Goal: Task Accomplishment & Management: Use online tool/utility

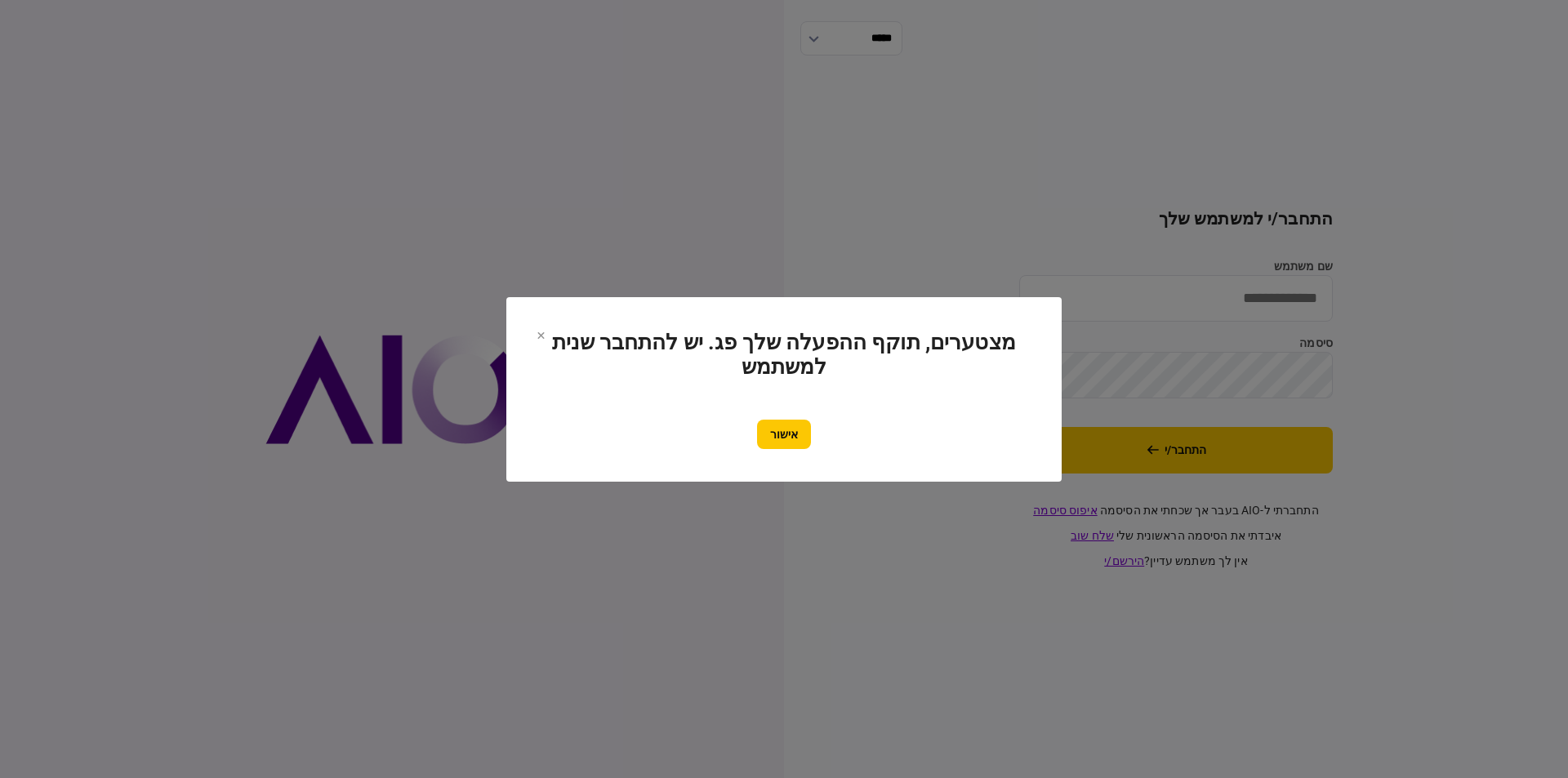
type input "**********"
click at [776, 429] on button "אישור" at bounding box center [784, 434] width 54 height 30
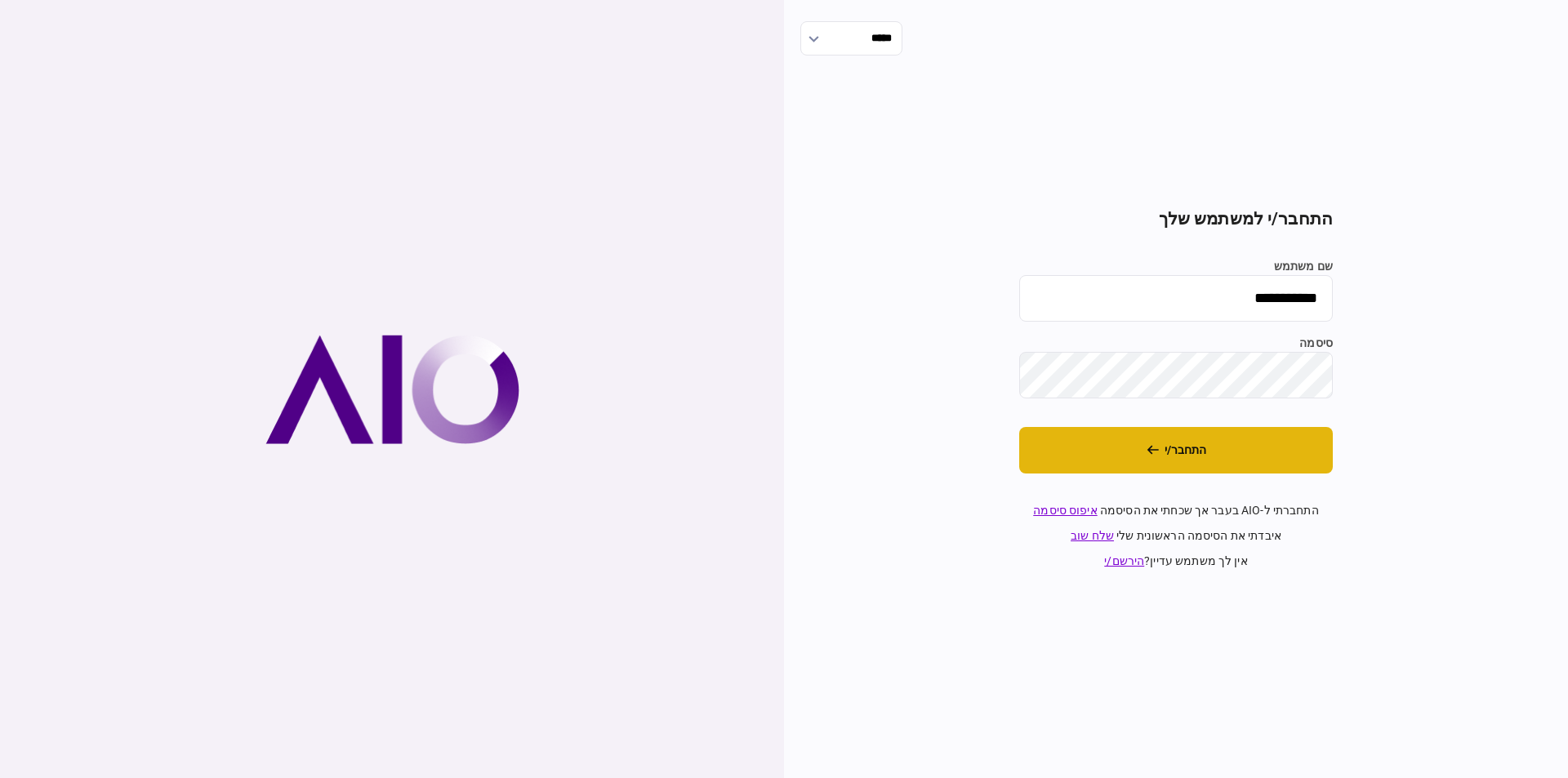
click at [1098, 428] on button "התחבר/י" at bounding box center [1176, 451] width 314 height 47
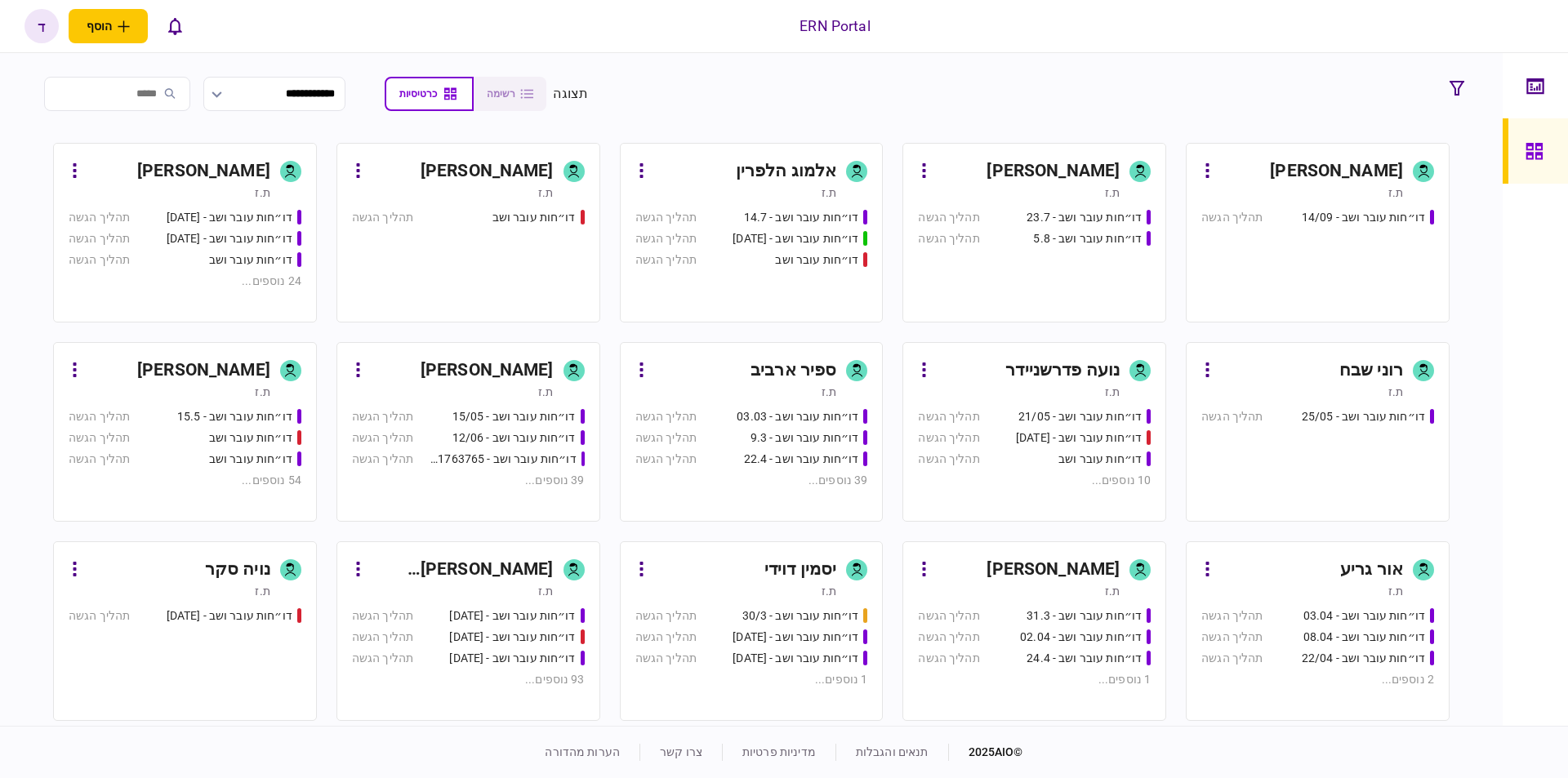
click at [152, 176] on div "[PERSON_NAME]" at bounding box center [178, 171] width 183 height 26
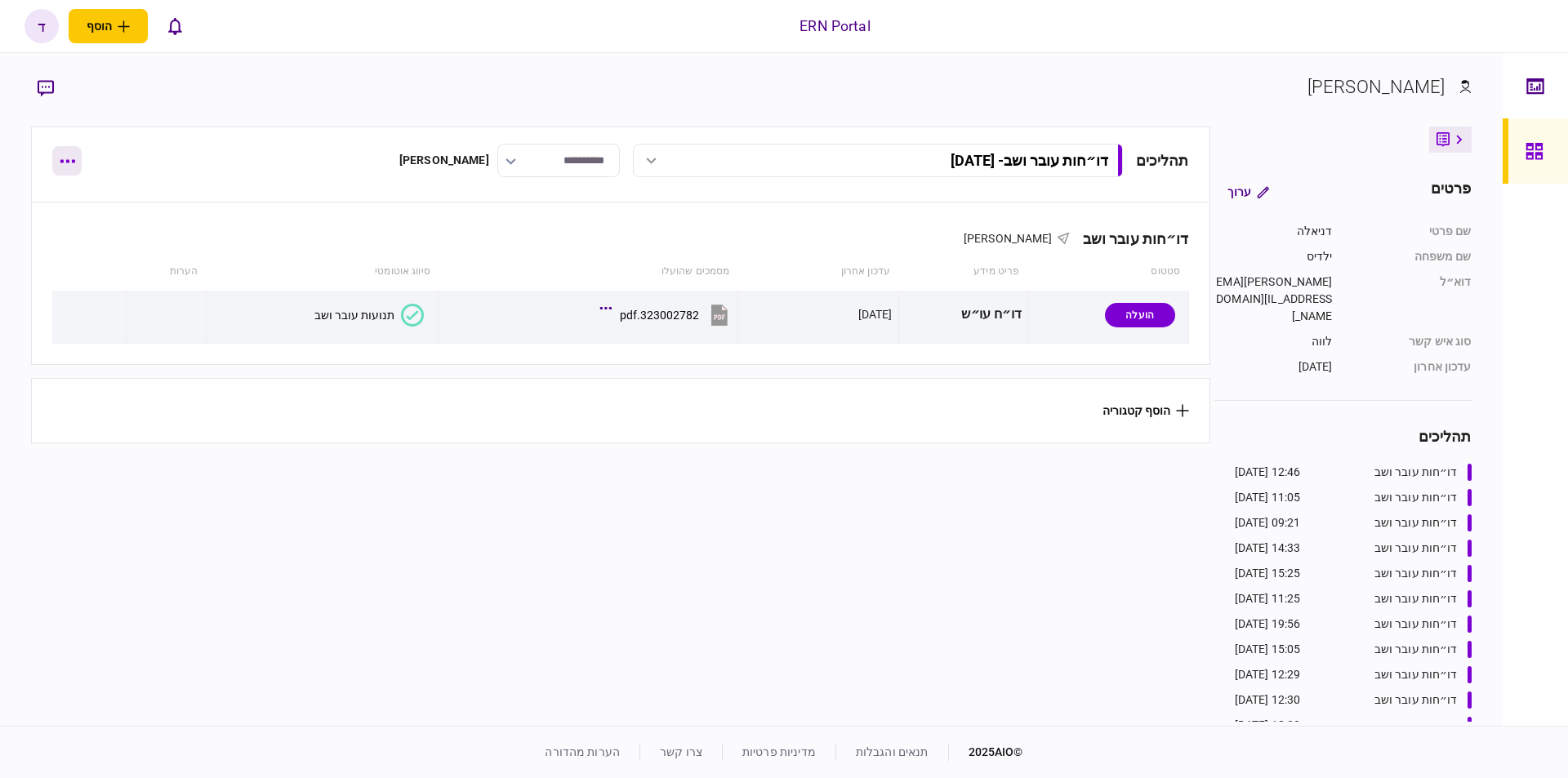
click at [64, 160] on icon "button" at bounding box center [67, 161] width 15 height 4
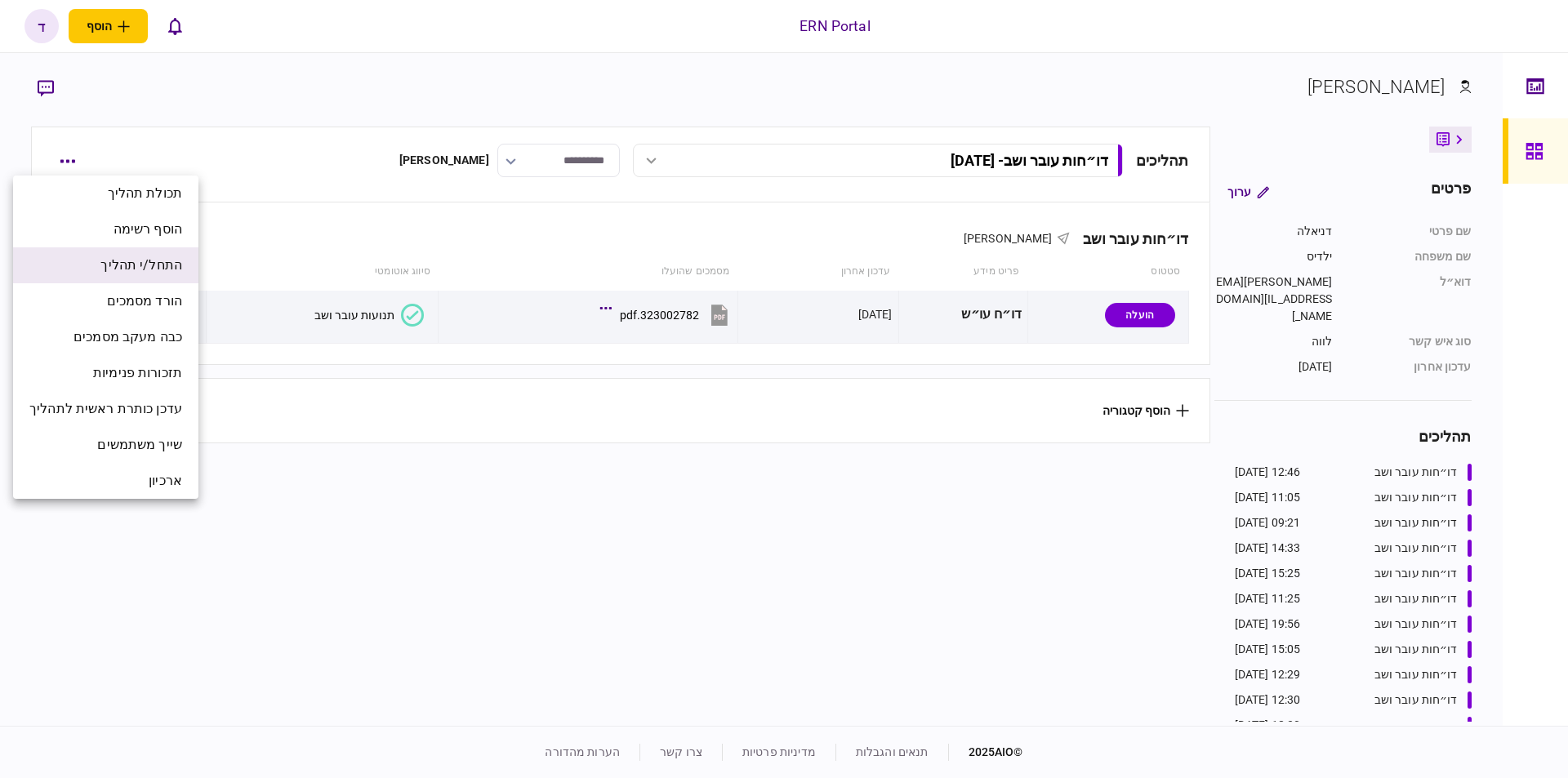
click at [158, 263] on span "התחל/י תהליך" at bounding box center [141, 265] width 82 height 20
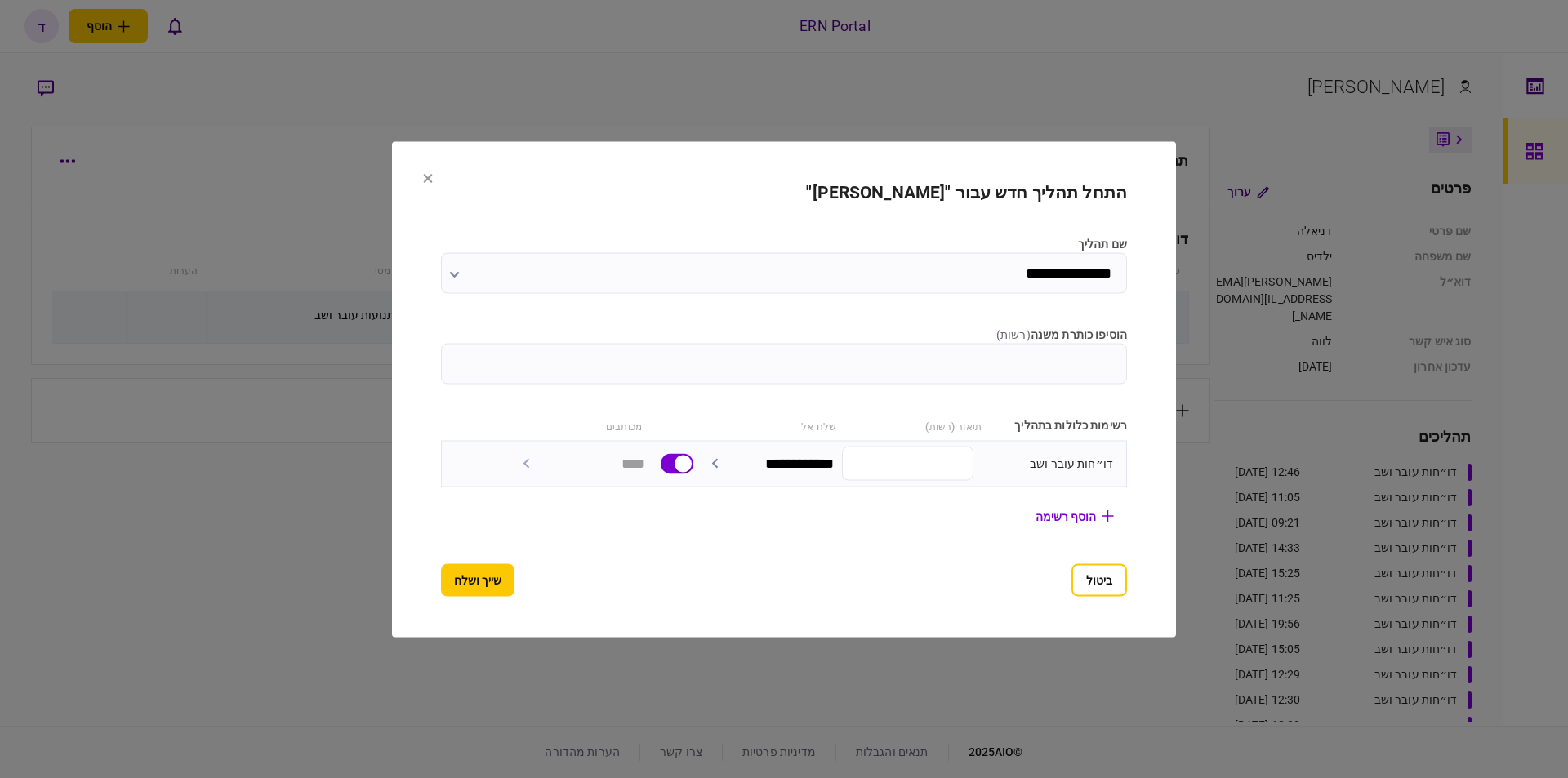
click at [961, 372] on input "הוסיפו כותרת משנה ( רשות )" at bounding box center [784, 364] width 686 height 41
type input "********"
click at [441, 592] on button "שייך ושלח" at bounding box center [478, 580] width 74 height 32
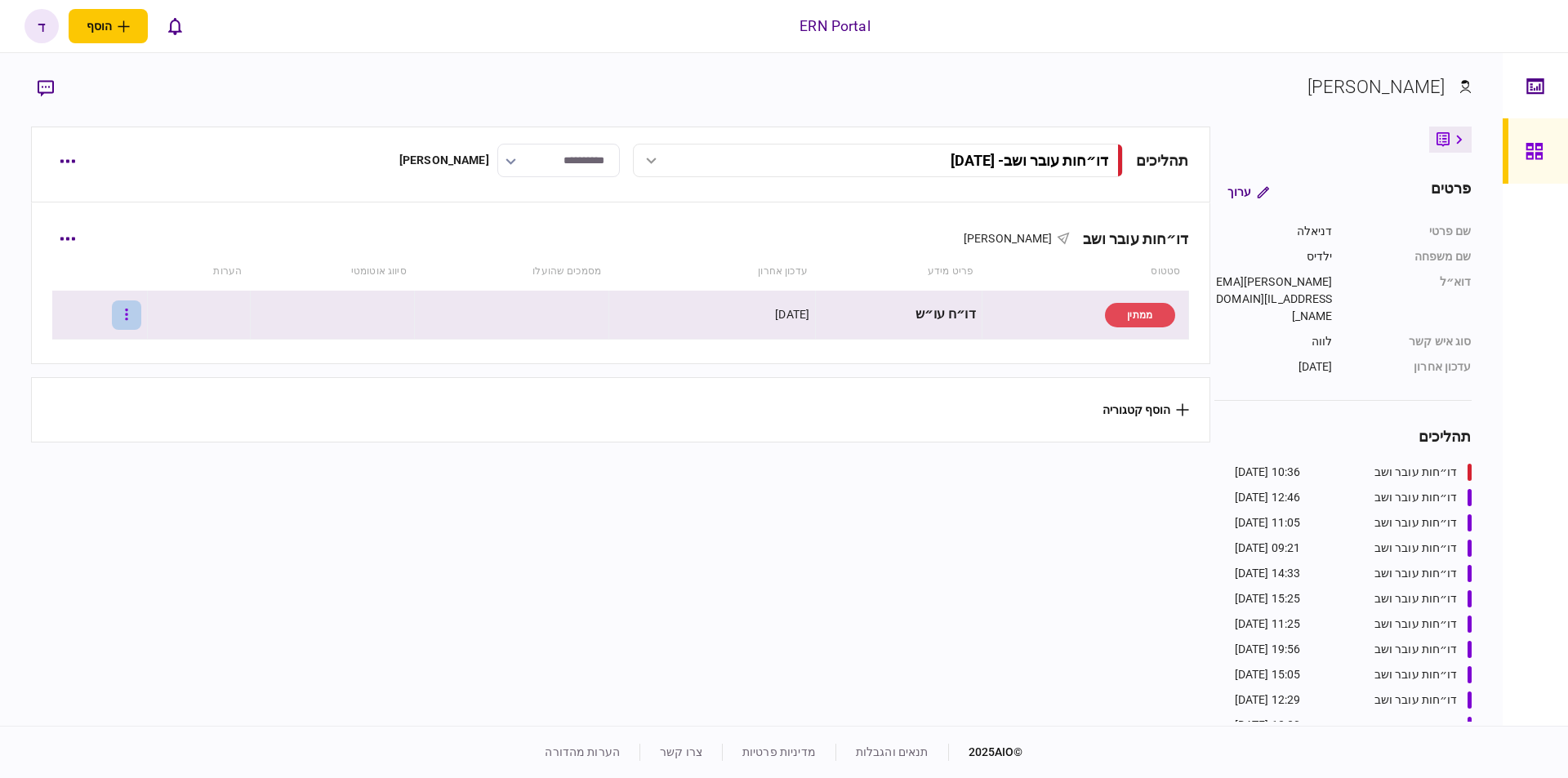
click at [135, 314] on button "button" at bounding box center [126, 315] width 30 height 30
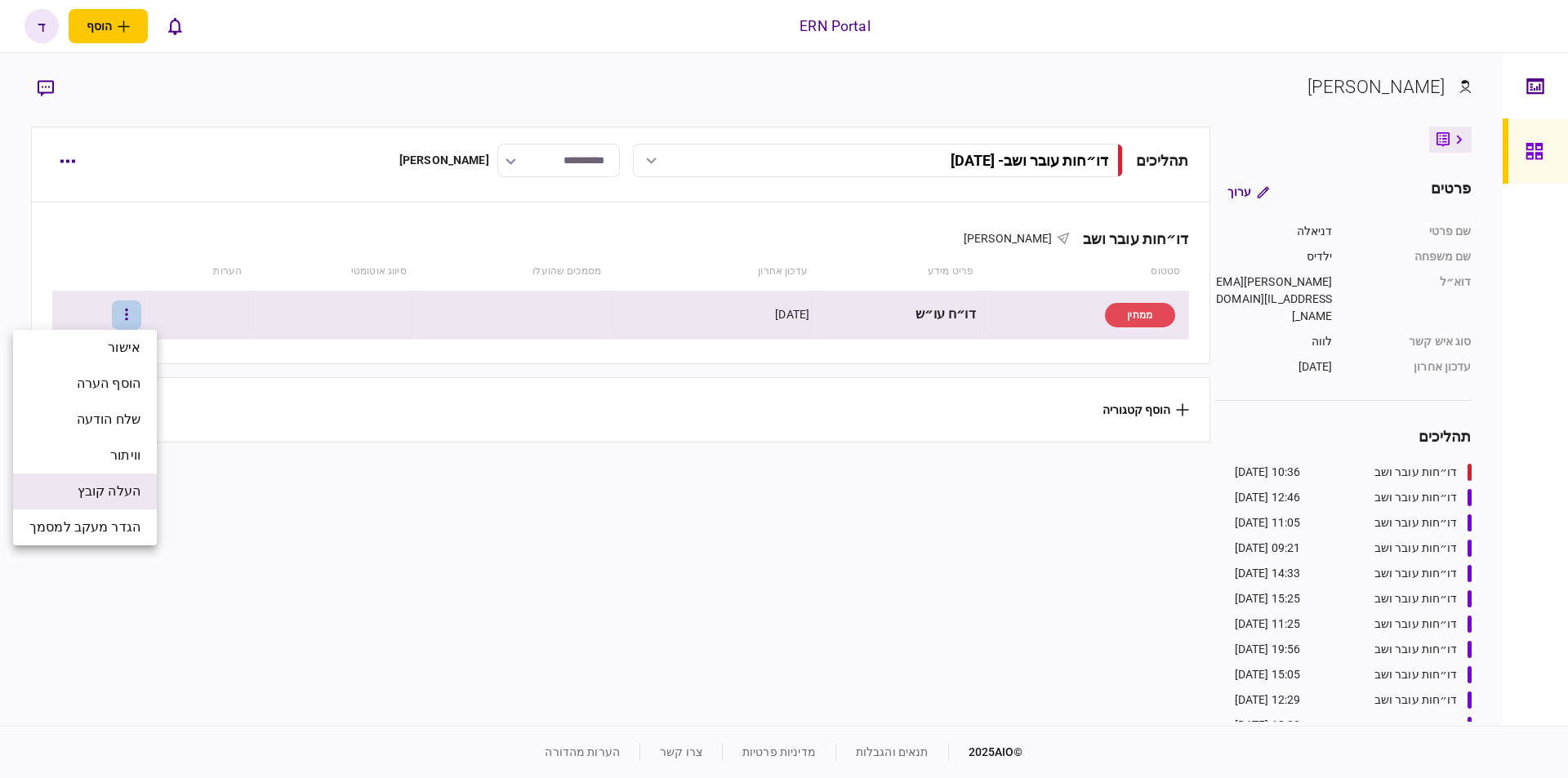
click at [119, 485] on span "העלה קובץ" at bounding box center [109, 492] width 63 height 20
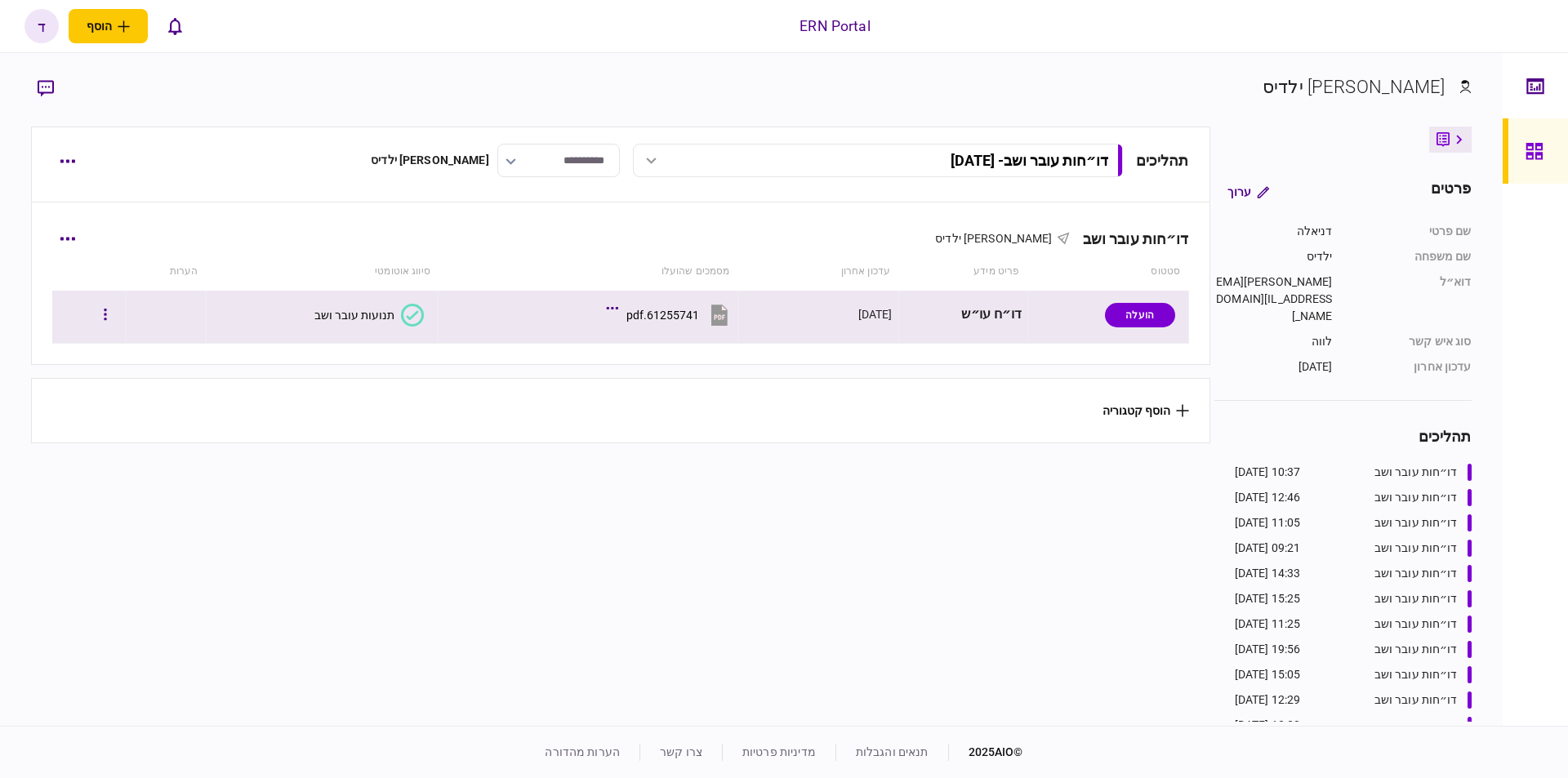
click at [342, 323] on button "תנועות עובר ושב" at bounding box center [369, 316] width 109 height 23
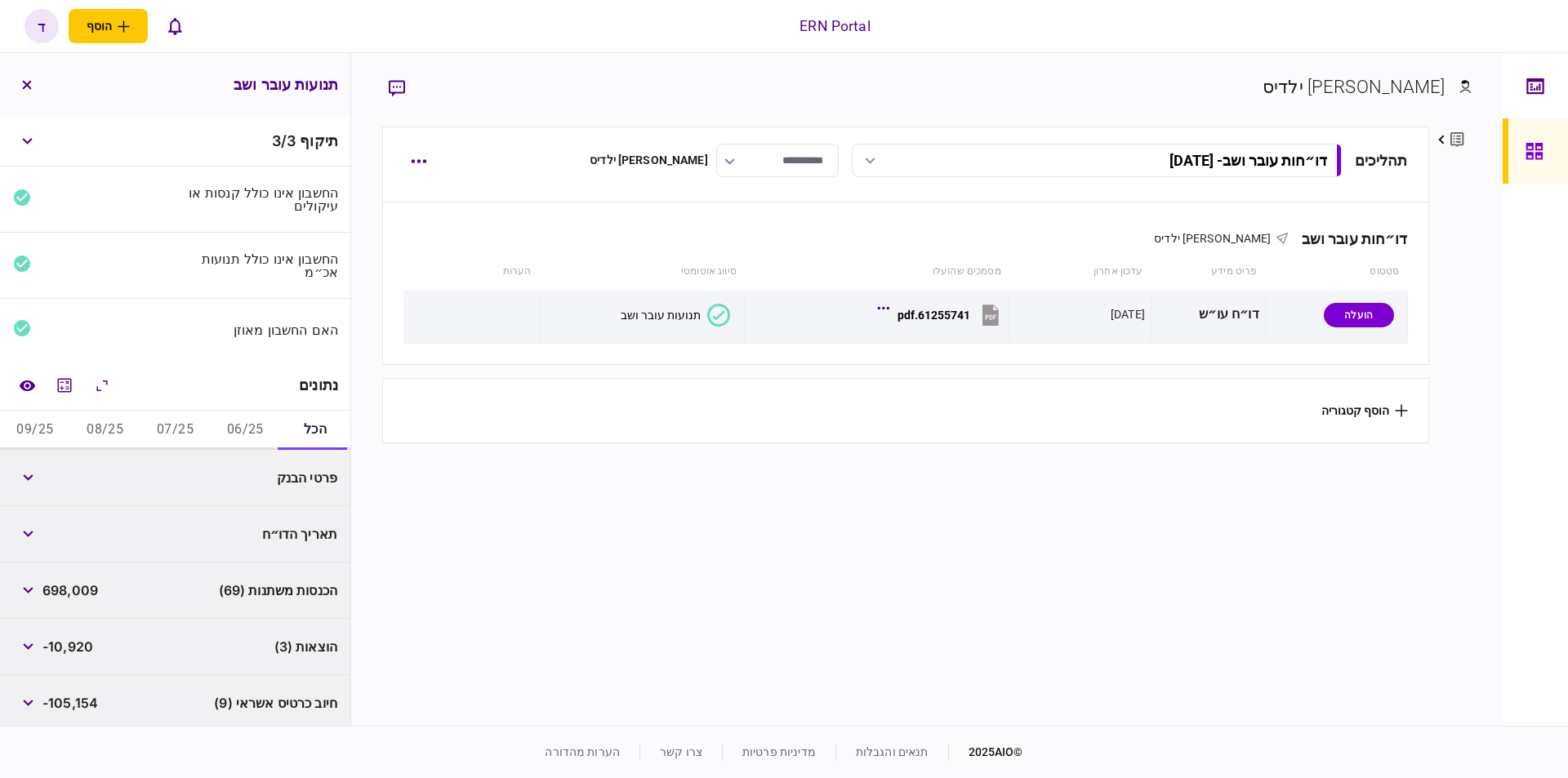
click at [241, 423] on button "06/25" at bounding box center [245, 430] width 70 height 39
click at [183, 428] on button "07/25" at bounding box center [176, 430] width 70 height 39
click at [111, 429] on button "08/25" at bounding box center [105, 430] width 70 height 39
click at [41, 423] on button "09/25" at bounding box center [35, 430] width 70 height 39
